Goal: Information Seeking & Learning: Find specific fact

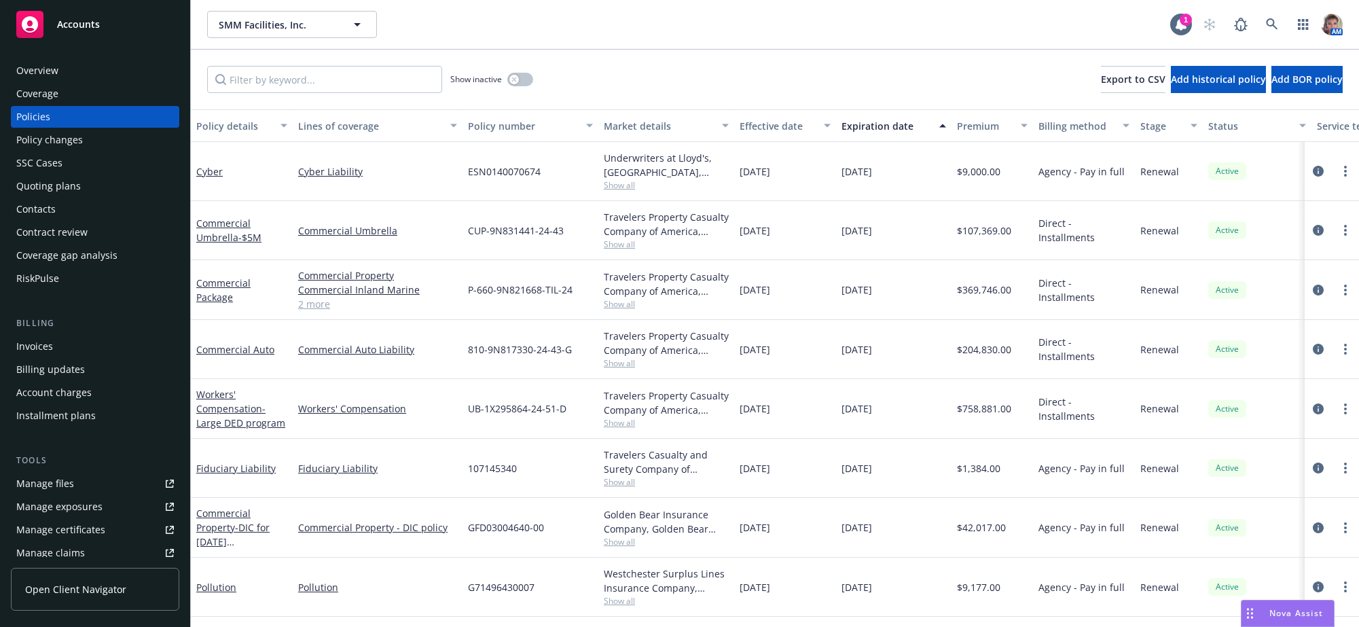
scroll to position [3, 0]
click at [336, 85] on input "Filter by keyword..." at bounding box center [324, 79] width 235 height 27
type input "cyber"
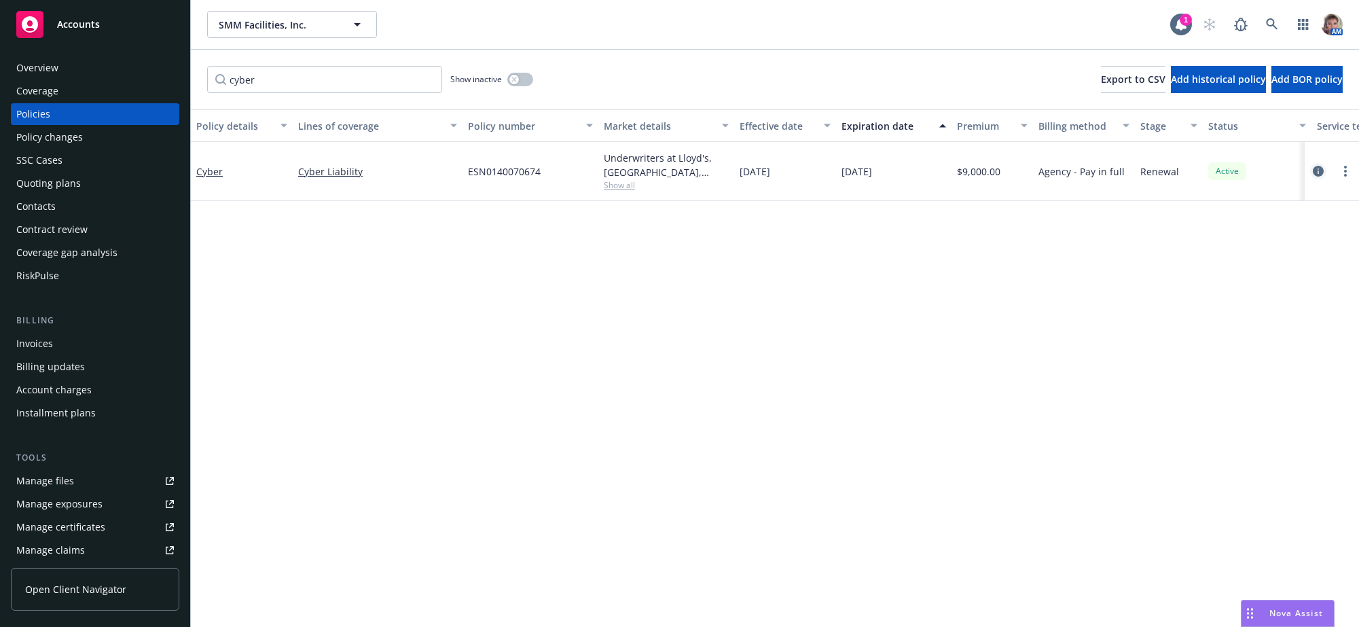
click at [1320, 177] on icon "circleInformation" at bounding box center [1318, 171] width 11 height 11
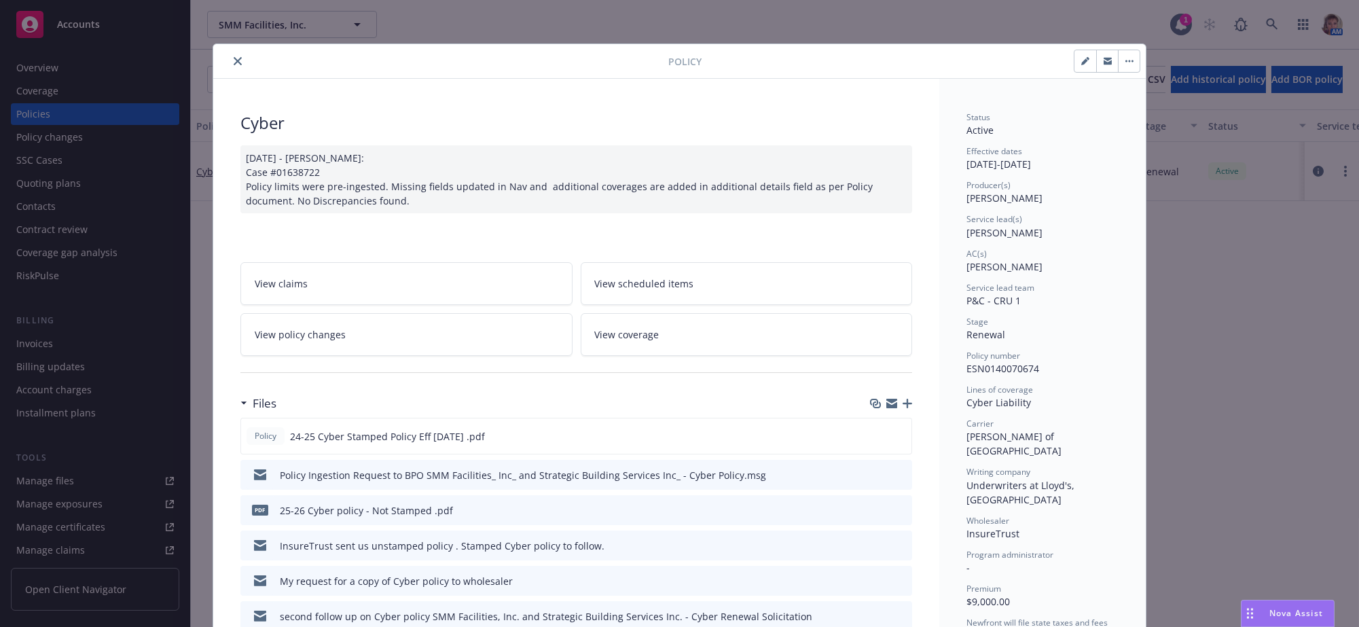
drag, startPoint x: 1067, startPoint y: 62, endPoint x: 1081, endPoint y: 79, distance: 21.7
click at [1081, 62] on icon "button" at bounding box center [1085, 61] width 8 height 8
select select "RENEWAL"
select select "12"
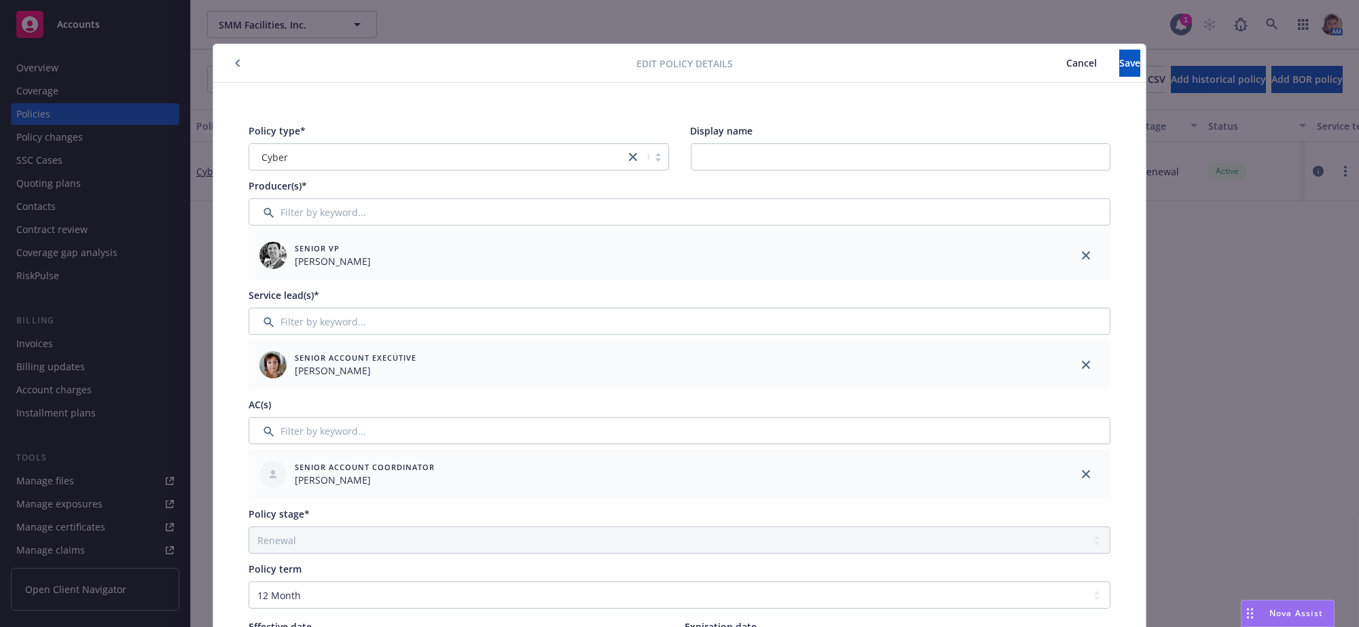
click at [1066, 63] on span "Cancel" at bounding box center [1081, 62] width 31 height 13
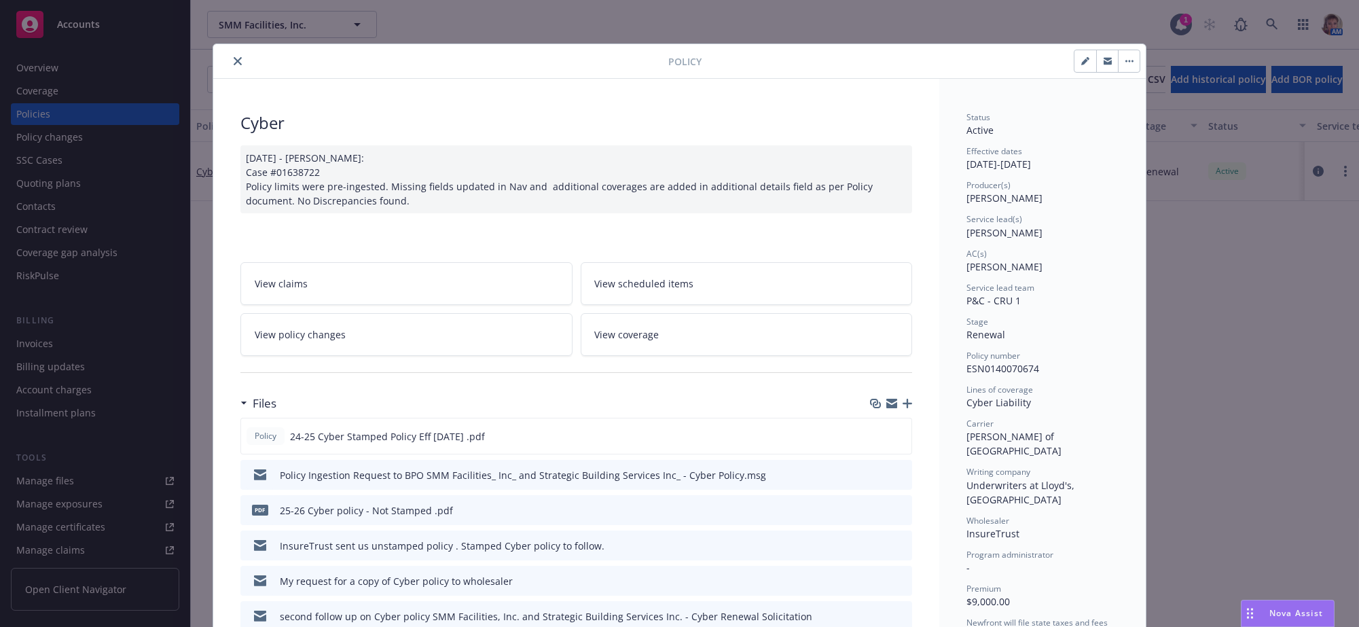
click at [1121, 65] on button "button" at bounding box center [1129, 61] width 22 height 22
click at [540, 389] on div at bounding box center [576, 372] width 672 height 33
drag, startPoint x: 676, startPoint y: 357, endPoint x: 713, endPoint y: 340, distance: 40.4
click at [676, 356] on link "View coverage" at bounding box center [747, 334] width 332 height 43
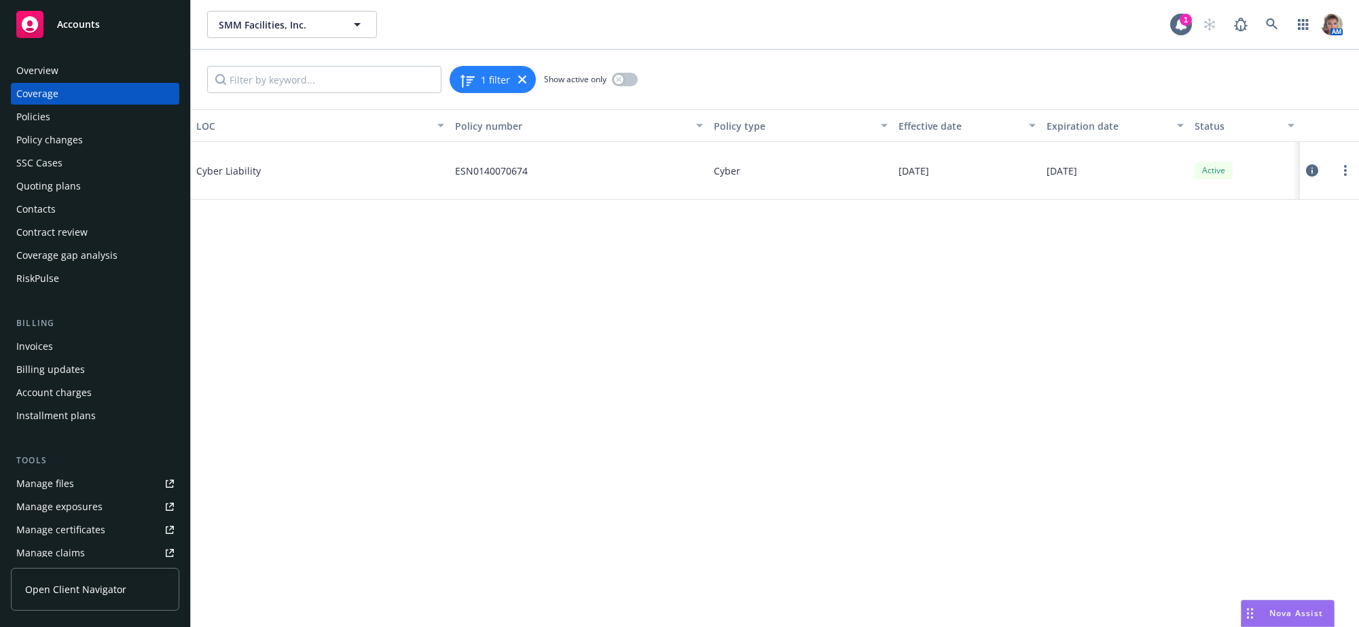
click at [1318, 177] on icon at bounding box center [1312, 170] width 12 height 12
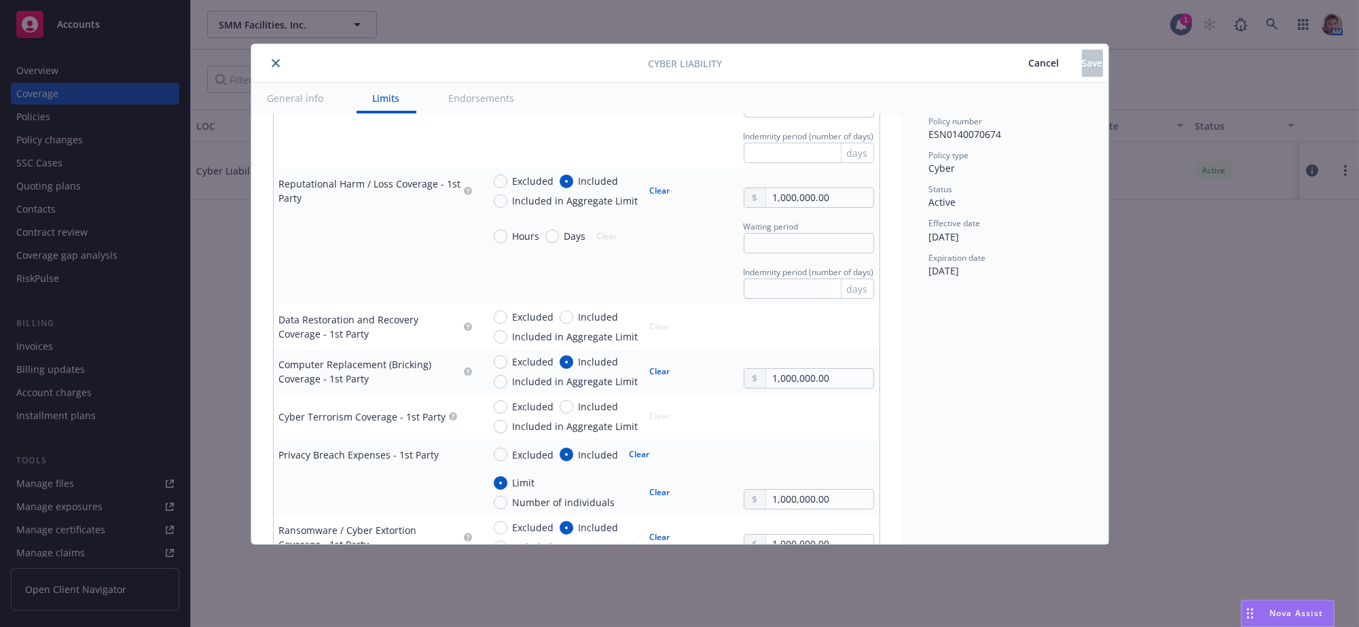
scroll to position [3660, 0]
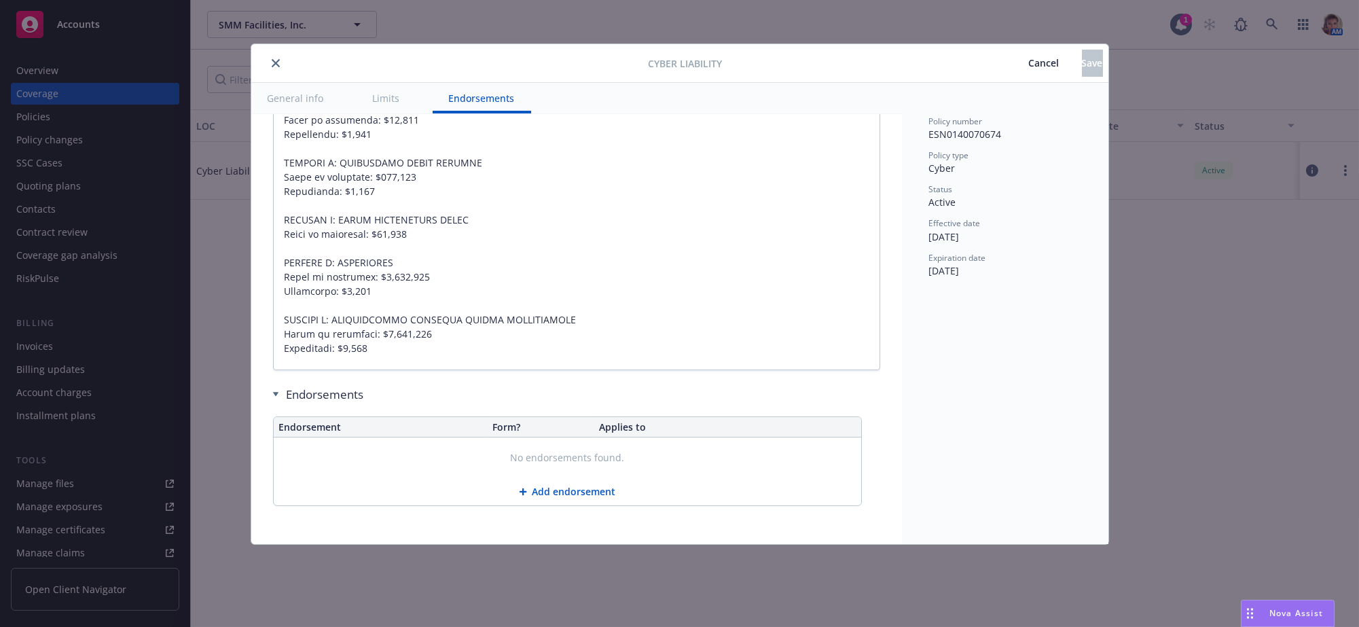
click at [277, 56] on button "close" at bounding box center [276, 63] width 16 height 16
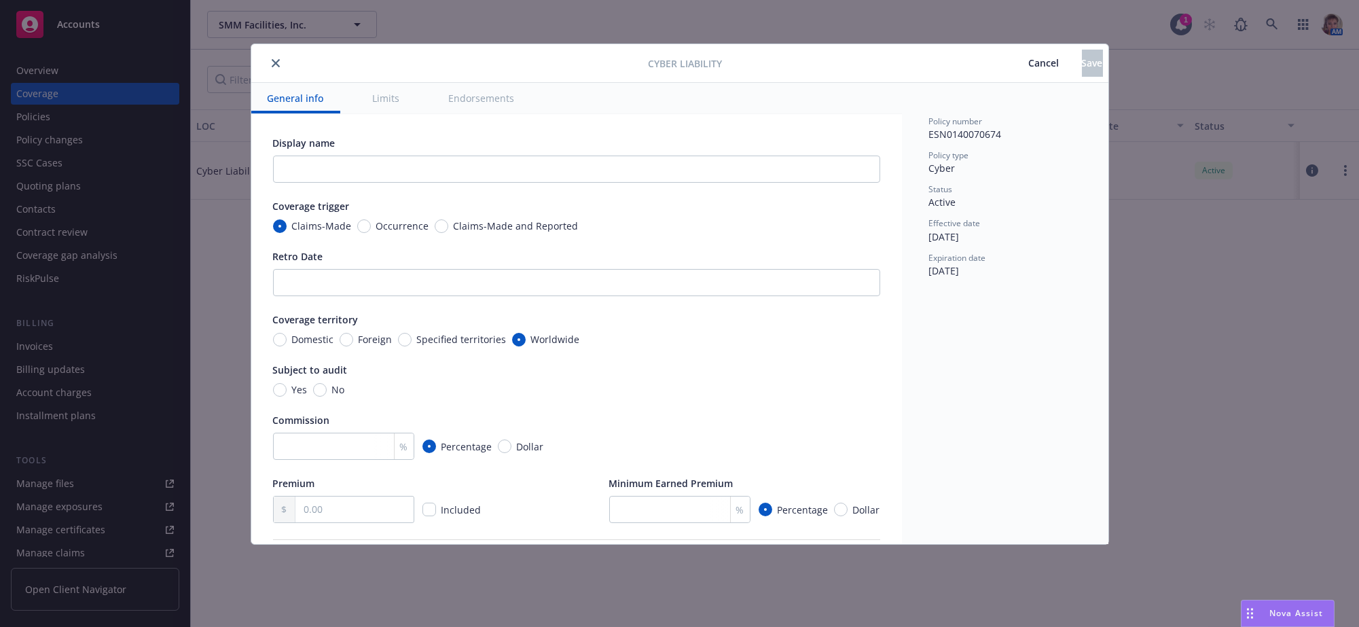
type textarea "x"
click at [280, 62] on icon "close" at bounding box center [276, 63] width 8 height 8
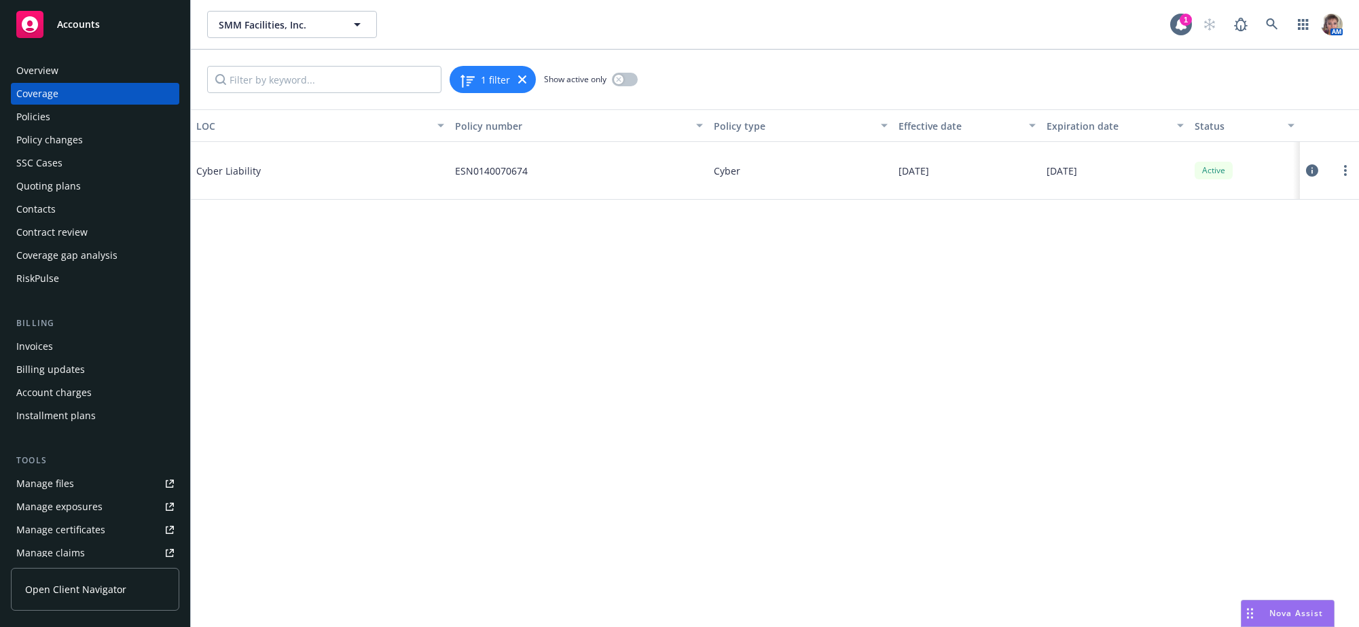
click at [61, 121] on div "Policies" at bounding box center [95, 117] width 158 height 22
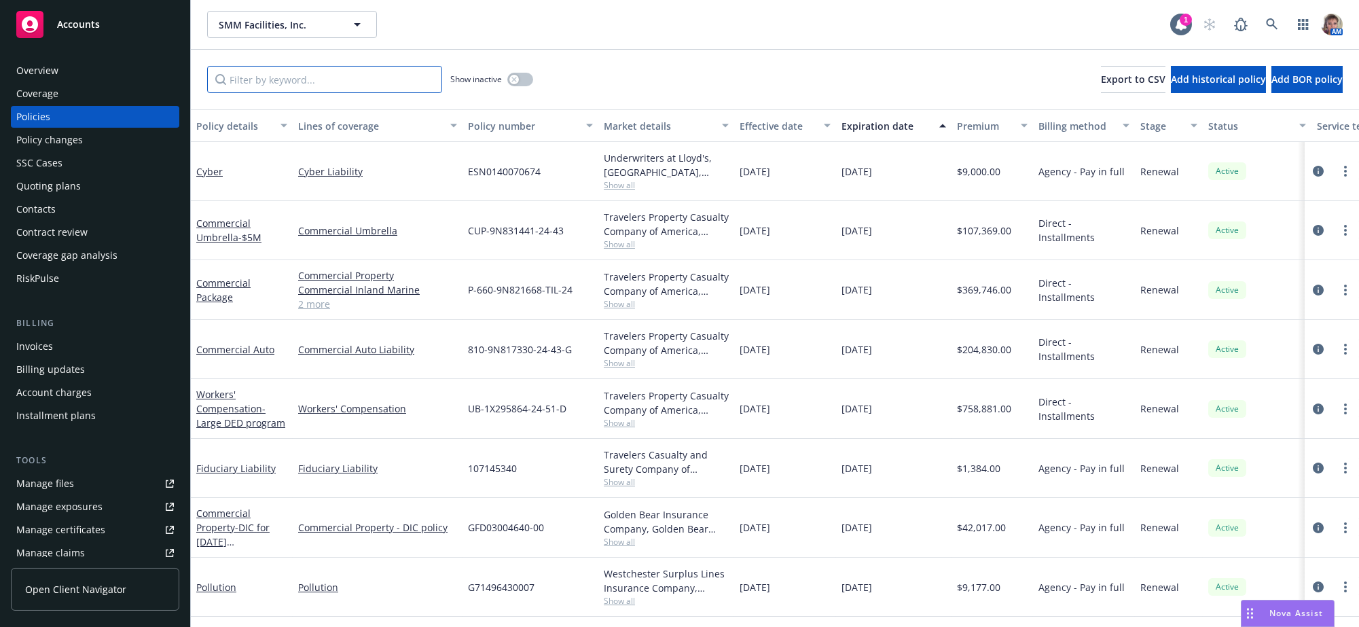
click at [336, 93] on input "Filter by keyword..." at bounding box center [324, 79] width 235 height 27
type input "cyber"
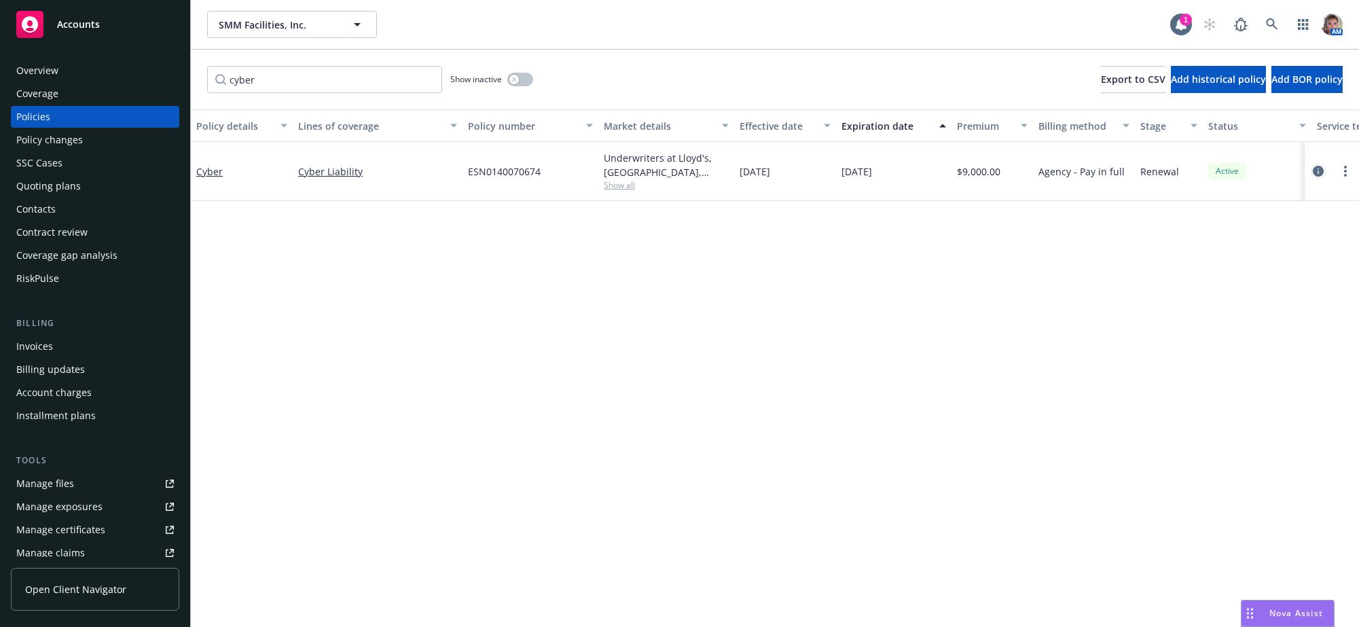
click at [1318, 177] on icon "circleInformation" at bounding box center [1318, 171] width 11 height 11
